Goal: Check status: Check status

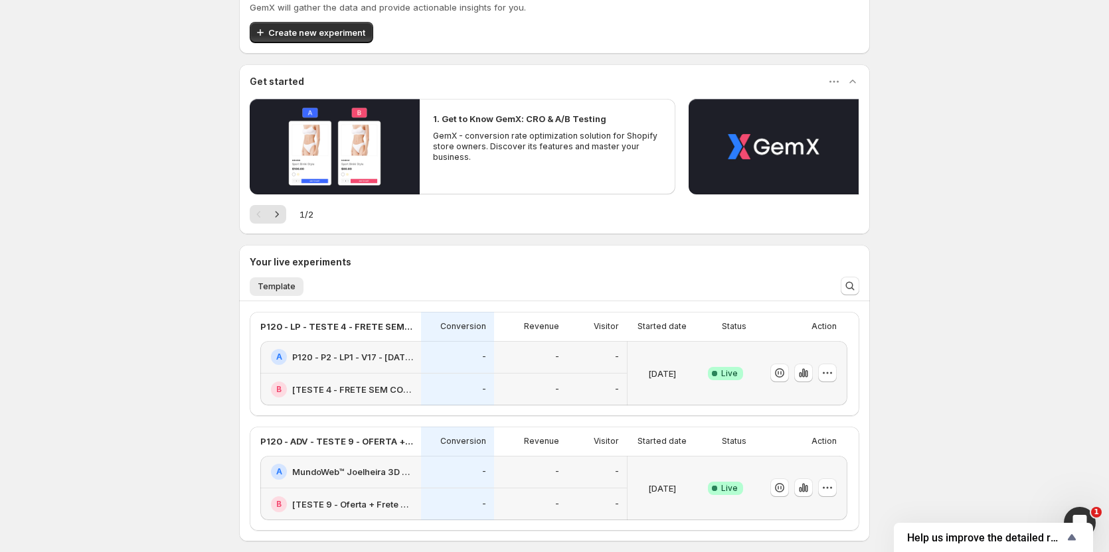
scroll to position [133, 0]
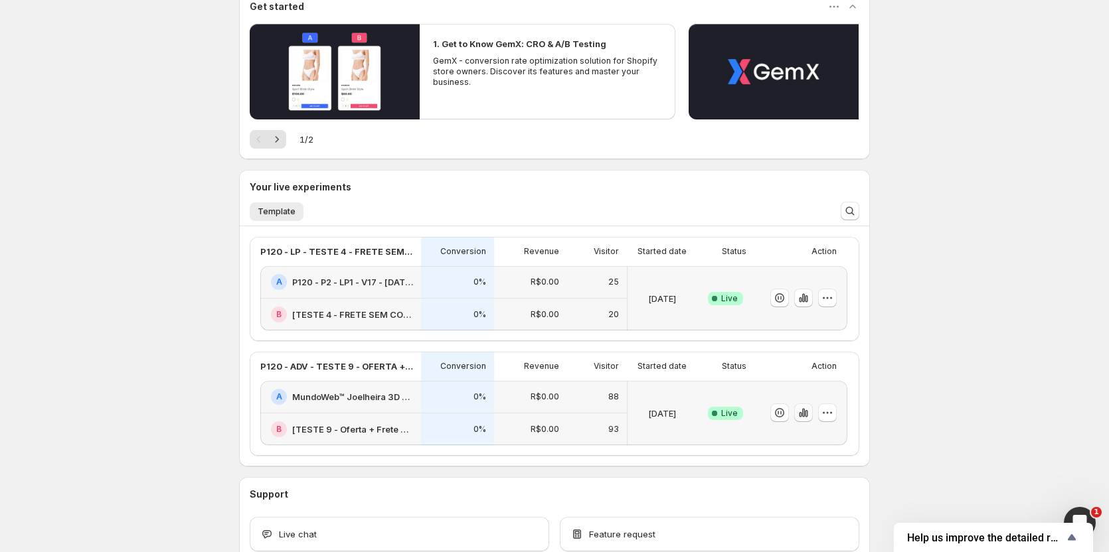
click at [805, 417] on icon "button" at bounding box center [803, 413] width 3 height 9
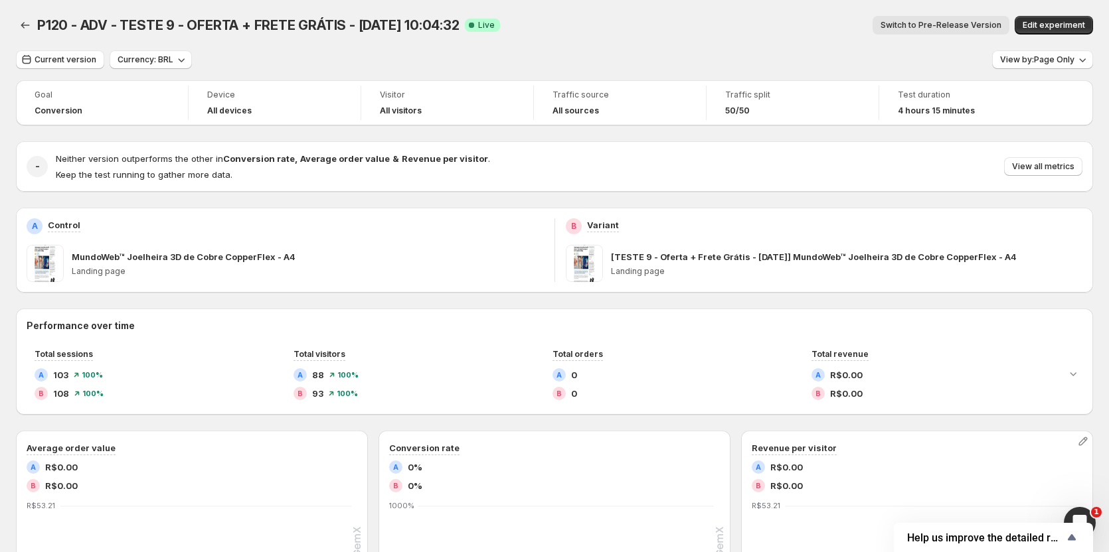
click at [953, 14] on div "P120 - ADV - TESTE 9 - OFERTA + FRETE GRÁTIS - [DATE] 10:04:32. This page is re…" at bounding box center [554, 25] width 1077 height 50
click at [952, 23] on span "Switch to Pre-Release Version" at bounding box center [940, 25] width 121 height 11
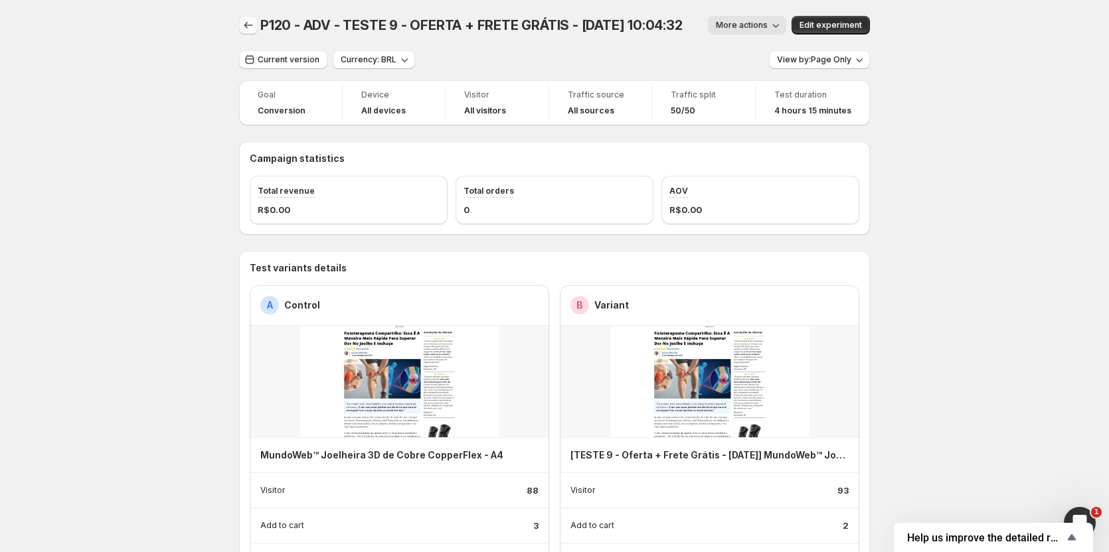
click at [254, 29] on icon "Back" at bounding box center [248, 25] width 13 height 13
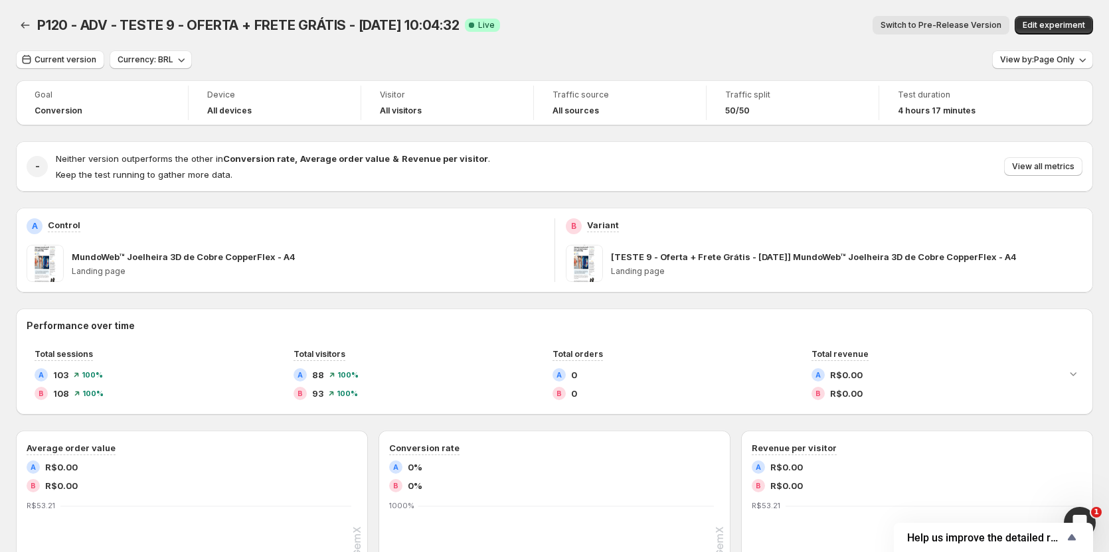
click at [911, 36] on div "P120 - ADV - TESTE 9 - OFERTA + FRETE GRÁTIS - [DATE] 10:04:32. This page is re…" at bounding box center [554, 25] width 1077 height 50
click at [911, 23] on span "Switch to Pre-Release Version" at bounding box center [940, 25] width 121 height 11
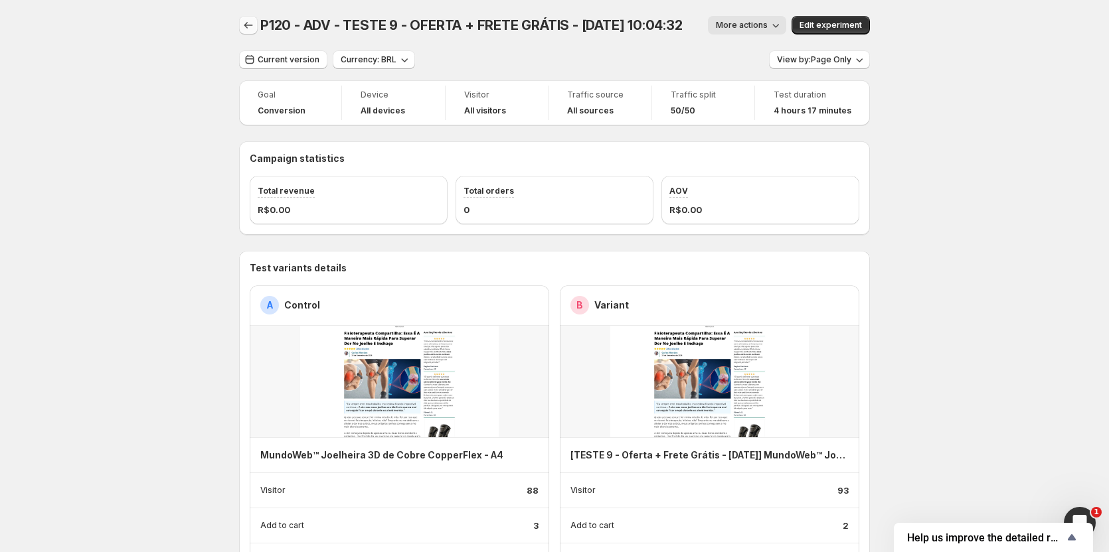
click at [248, 22] on icon "Back" at bounding box center [248, 25] width 13 height 13
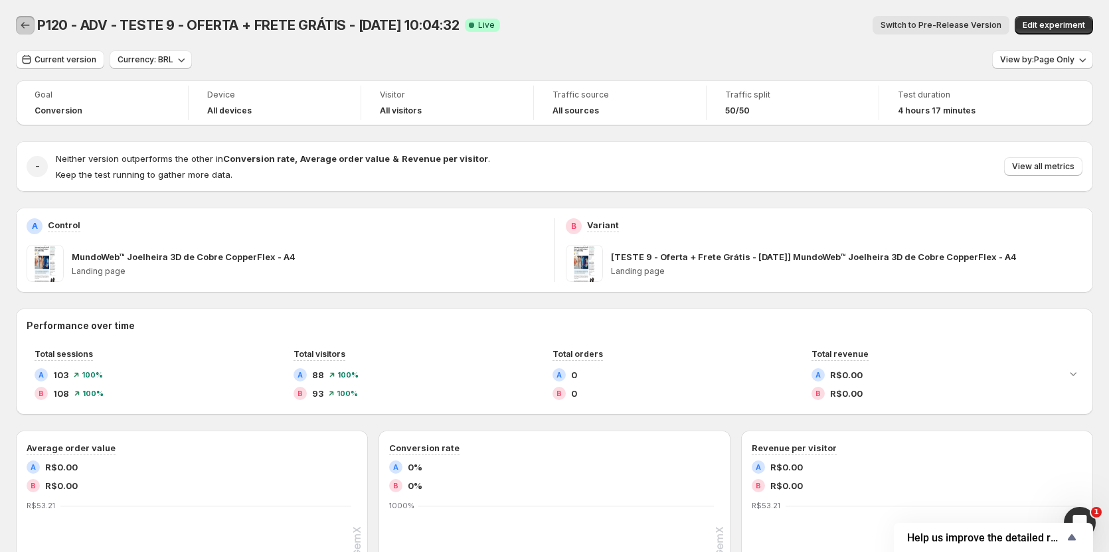
click at [23, 27] on icon "Back" at bounding box center [25, 25] width 13 height 13
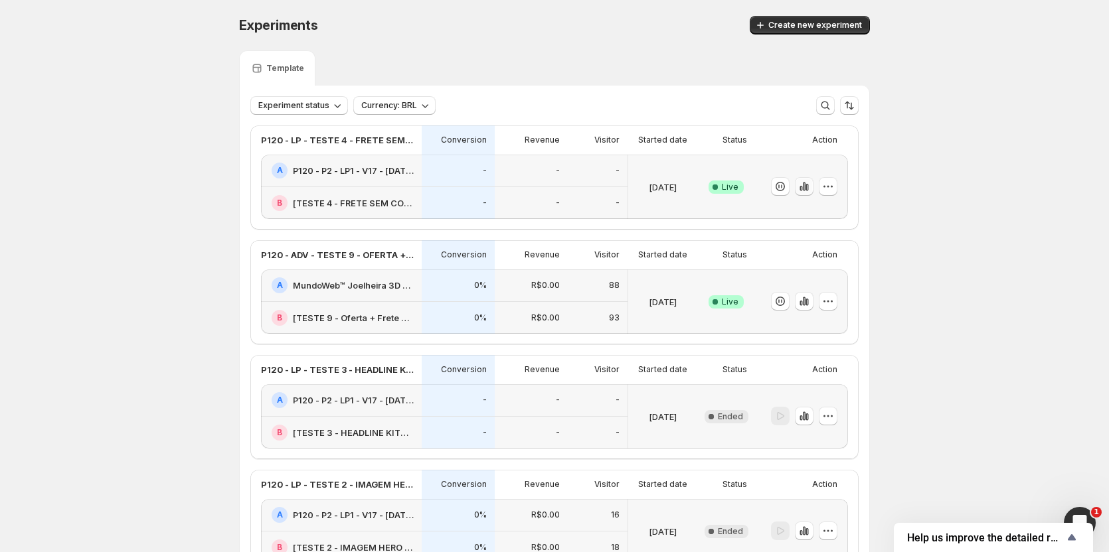
click at [808, 185] on icon "button" at bounding box center [806, 187] width 3 height 7
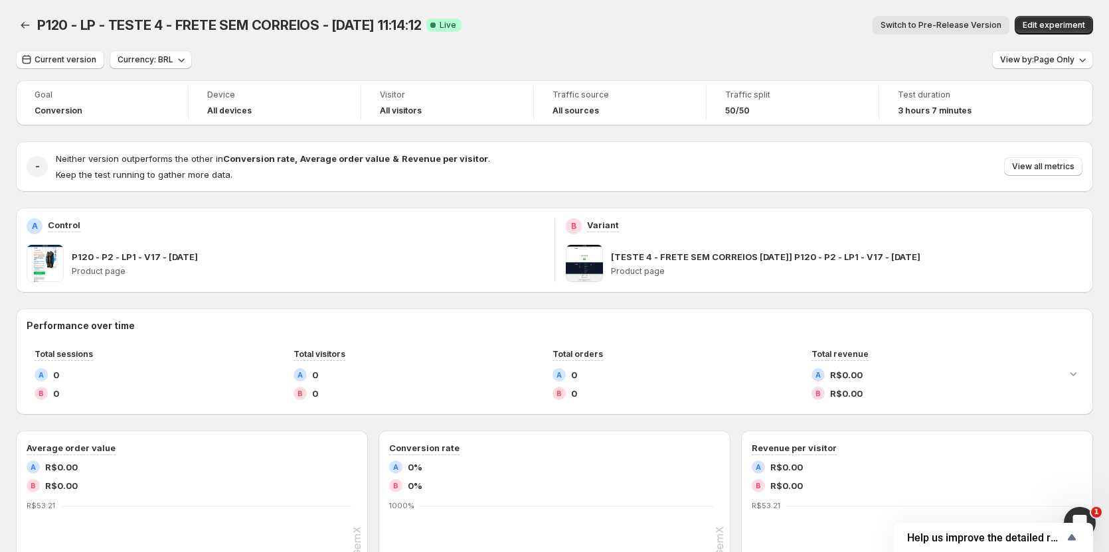
click at [939, 24] on span "Switch to Pre-Release Version" at bounding box center [940, 25] width 121 height 11
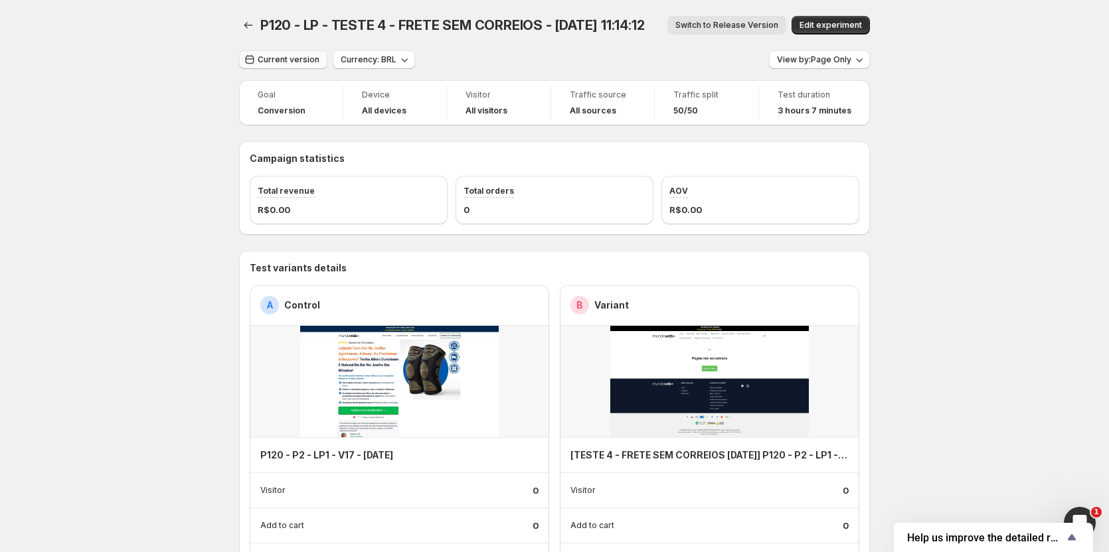
click at [264, 59] on span "Current version" at bounding box center [289, 59] width 62 height 11
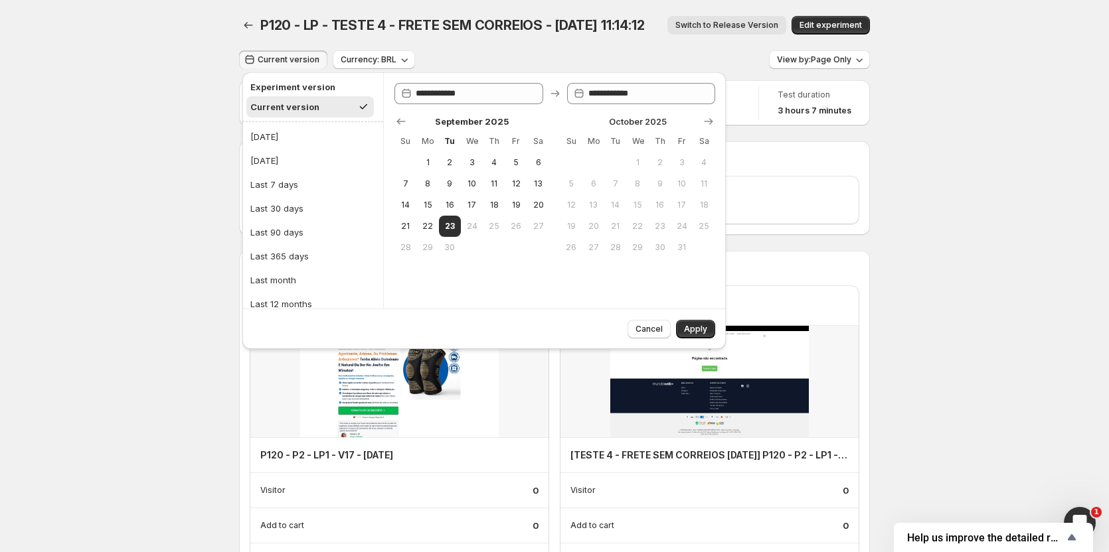
drag, startPoint x: 251, startPoint y: 137, endPoint x: 276, endPoint y: 148, distance: 27.6
click at [251, 137] on div "[DATE]" at bounding box center [264, 136] width 28 height 13
click at [702, 325] on span "Apply" at bounding box center [695, 329] width 23 height 11
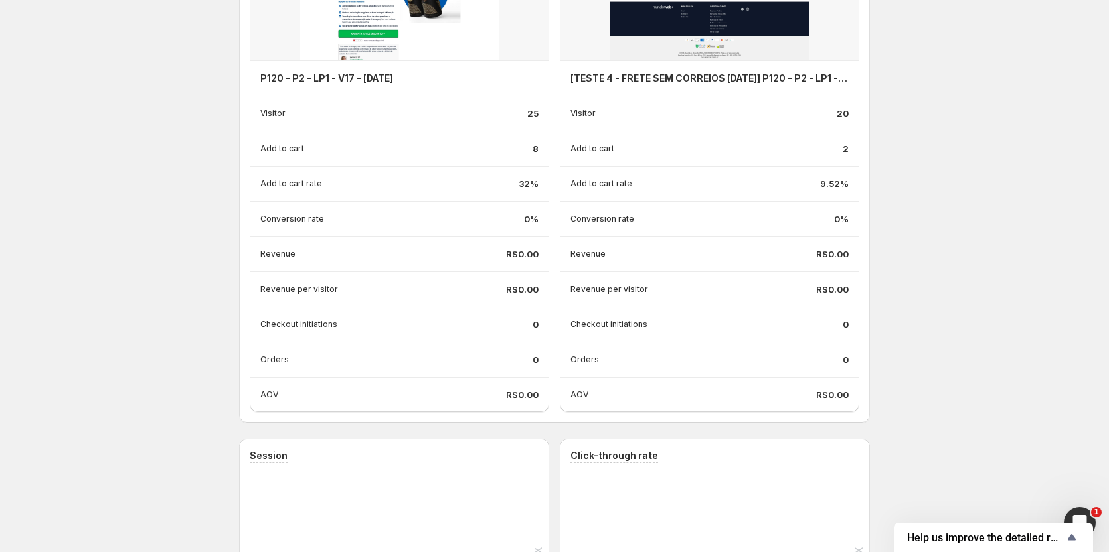
scroll to position [332, 0]
